Goal: Task Accomplishment & Management: Manage account settings

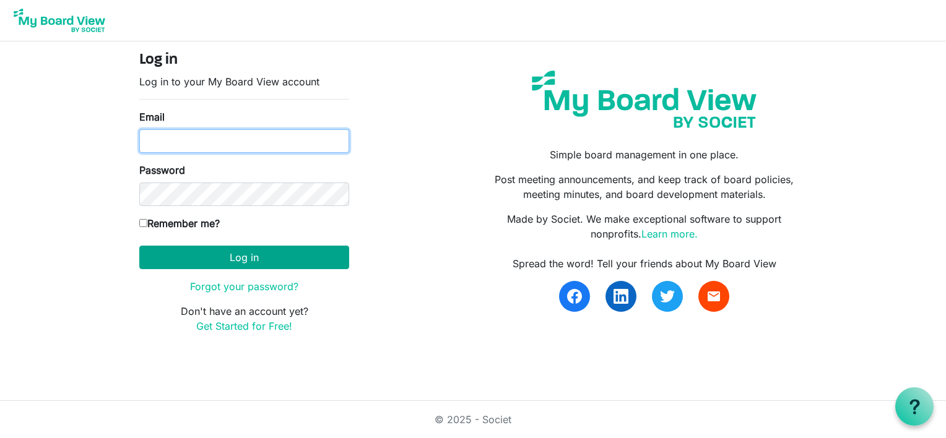
type input "[EMAIL_ADDRESS][DOMAIN_NAME]"
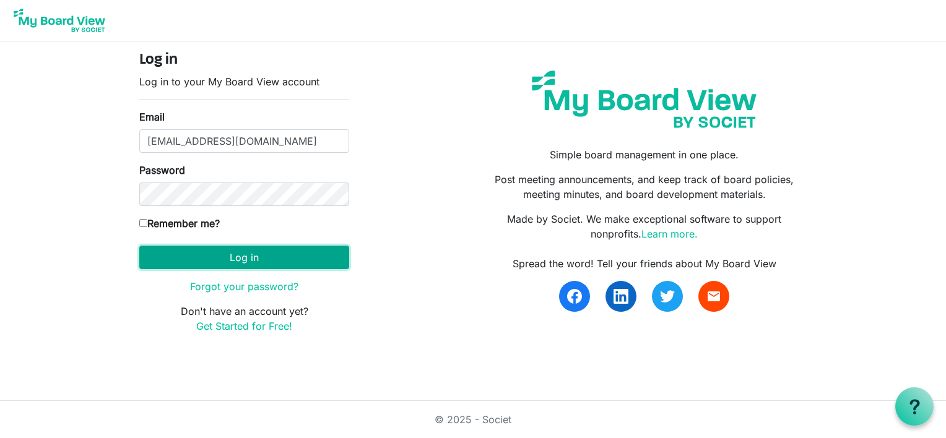
click at [250, 251] on button "Log in" at bounding box center [244, 258] width 210 height 24
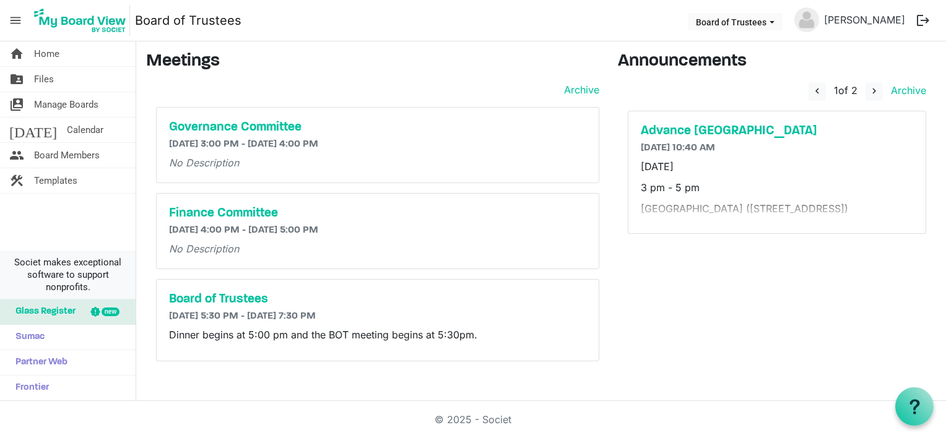
click at [66, 253] on li "Societ makes exceptional software to support nonprofits." at bounding box center [68, 275] width 136 height 49
